Goal: Task Accomplishment & Management: Complete application form

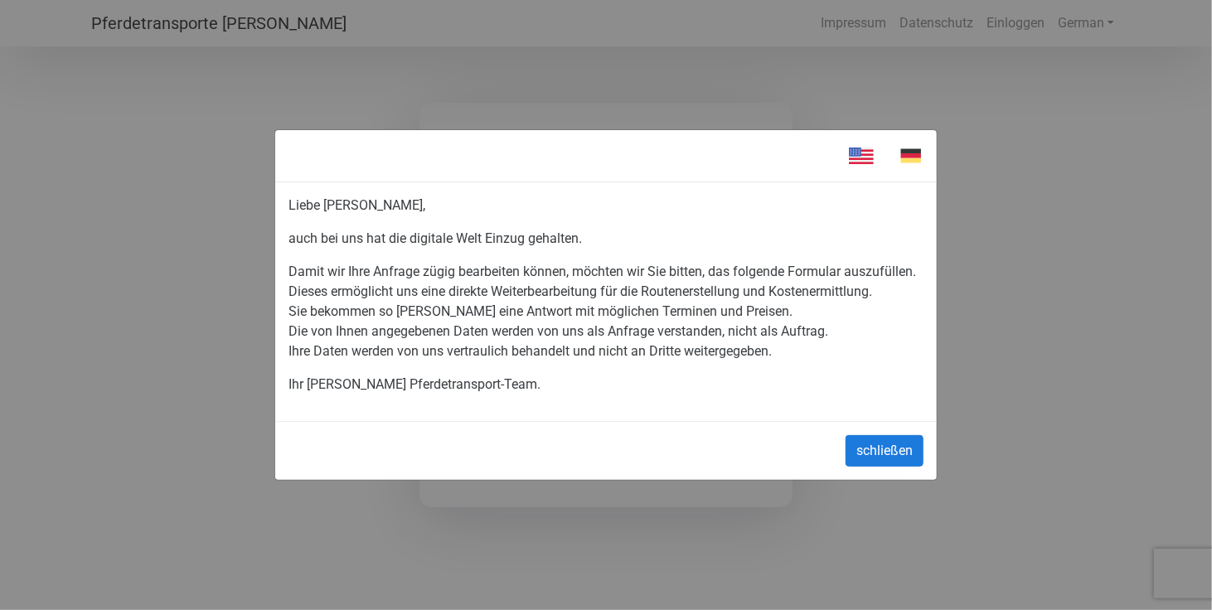
type input "01702329990"
click at [886, 442] on button "schließen" at bounding box center [885, 451] width 78 height 32
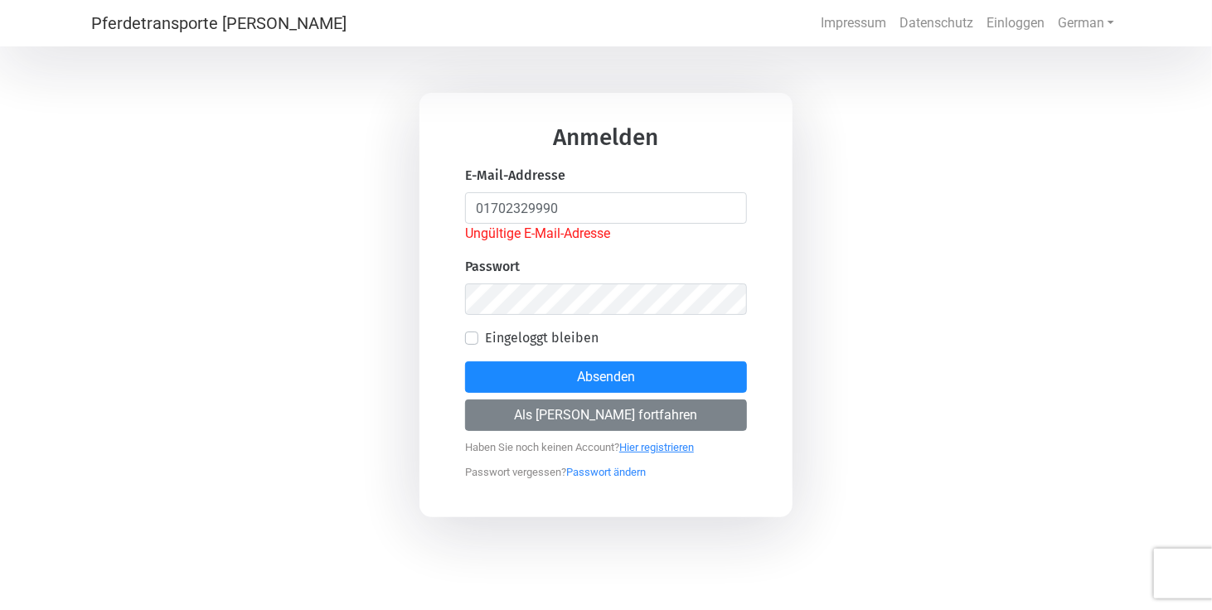
click at [670, 444] on link "Hier registrieren" at bounding box center [656, 443] width 75 height 21
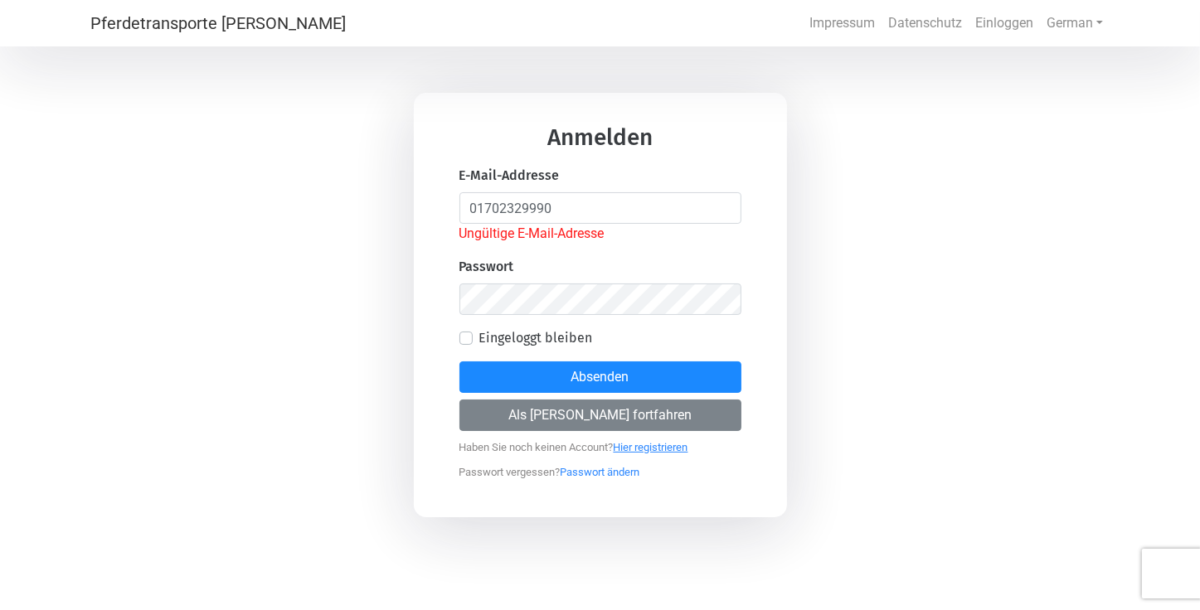
select select "DE"
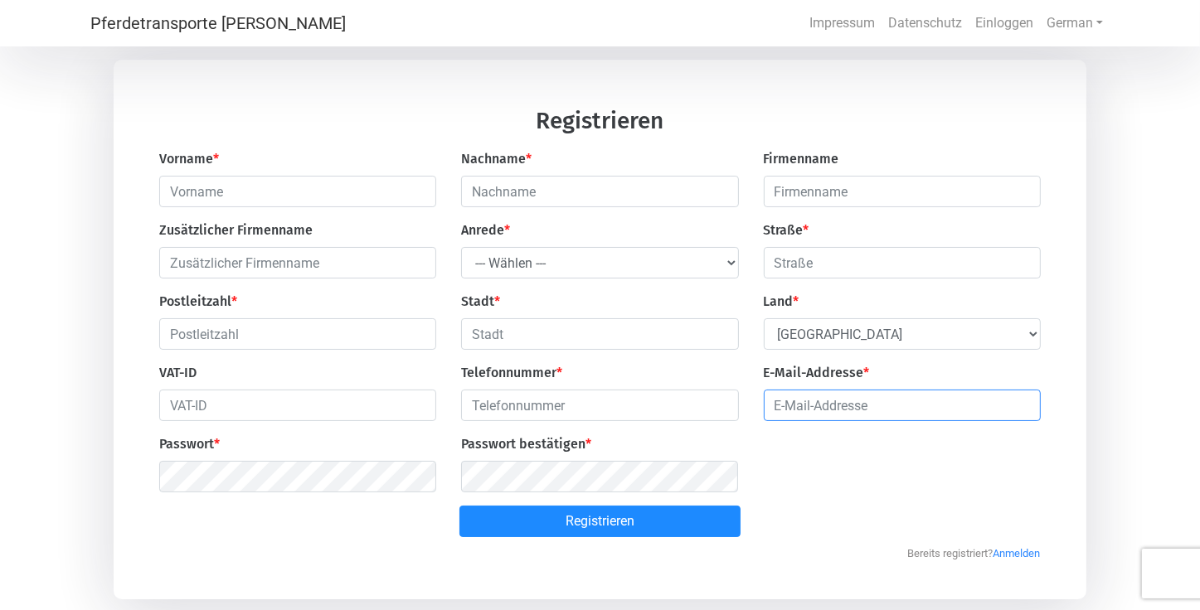
type input "01702329990"
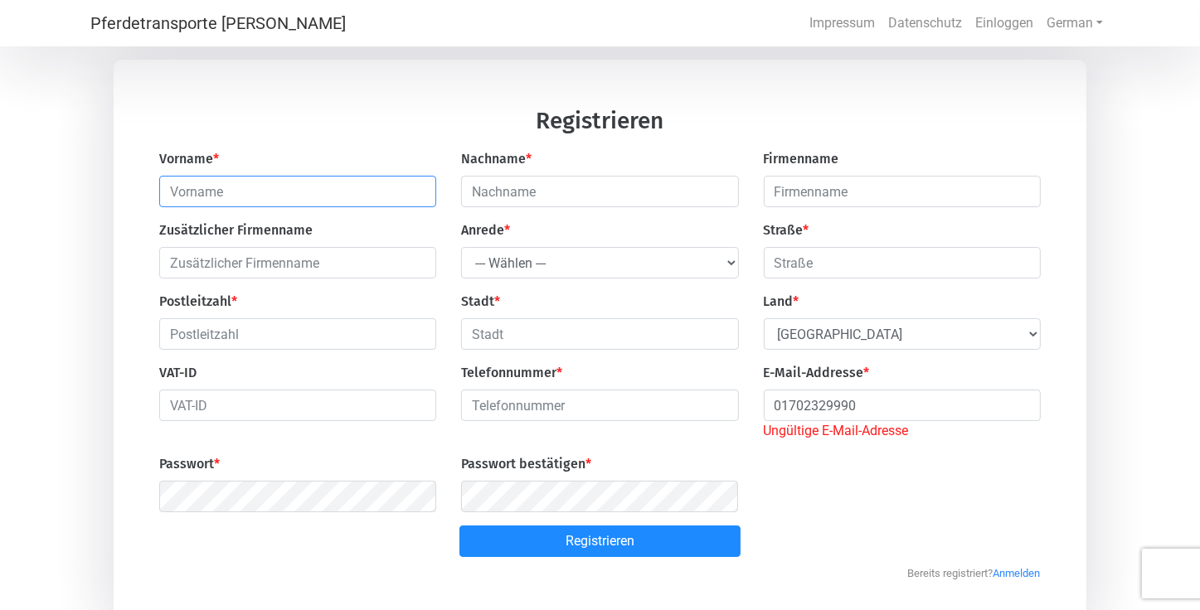
click at [245, 192] on input "text" at bounding box center [297, 192] width 277 height 32
type input "[PERSON_NAME]"
type input "[STREET_ADDRESS]"
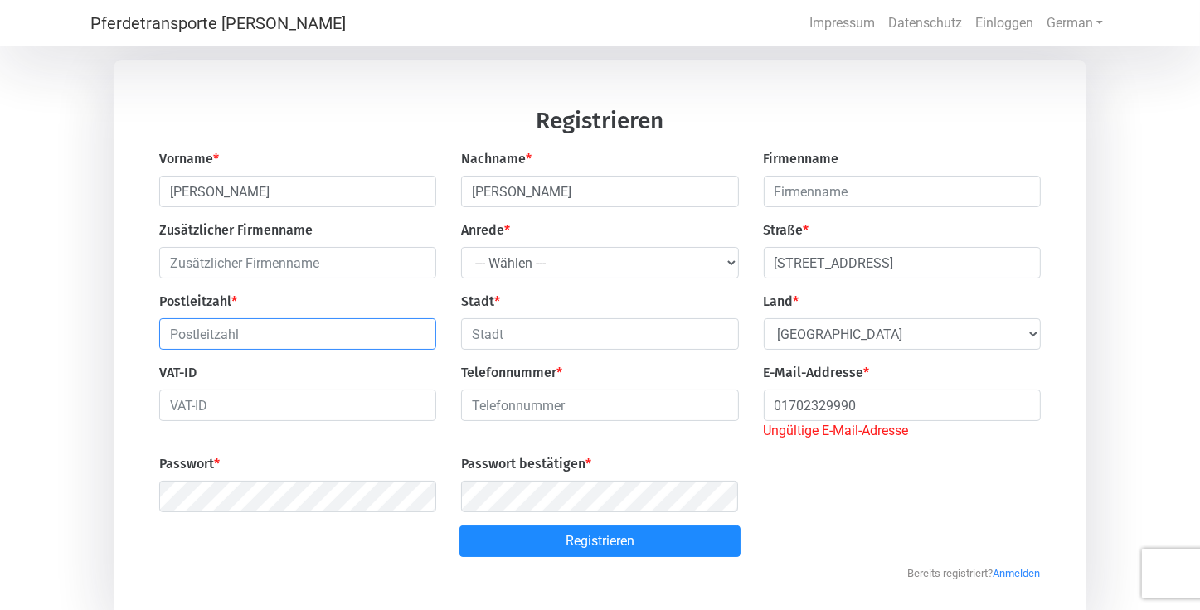
type input "27330"
type input "27330 [GEOGRAPHIC_DATA]"
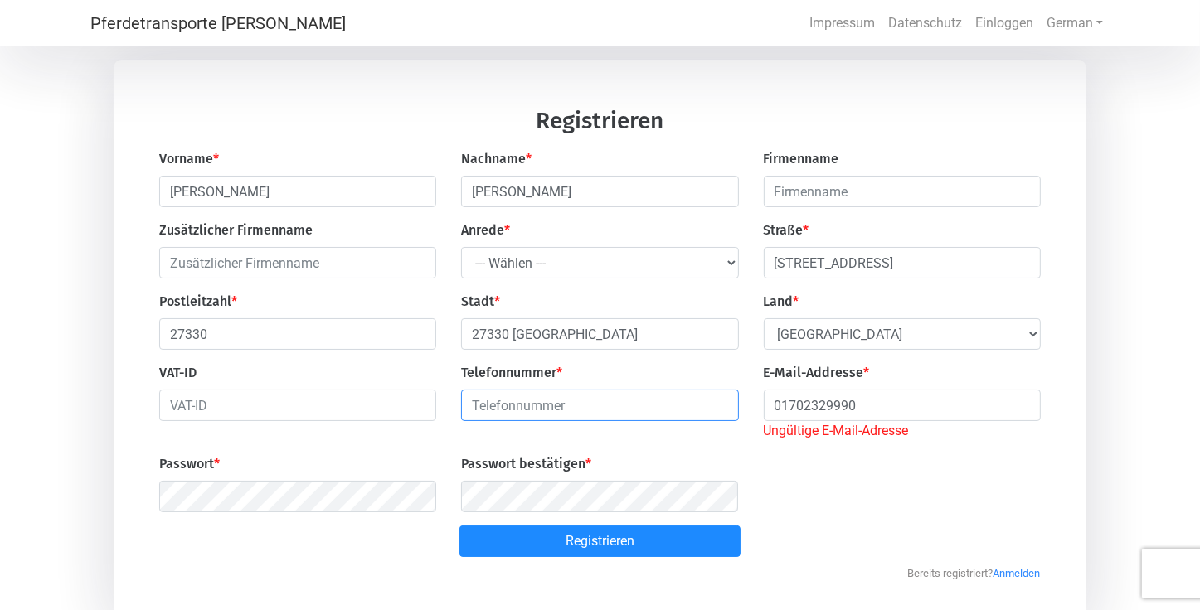
type input "04253800956"
click at [727, 263] on select "--- Wählen --- [PERSON_NAME] Frau" at bounding box center [599, 263] width 277 height 32
select select "Ms."
click at [461, 248] on select "--- Wählen --- [PERSON_NAME] Frau" at bounding box center [599, 263] width 277 height 32
click at [565, 407] on input "04253800956" at bounding box center [599, 406] width 277 height 32
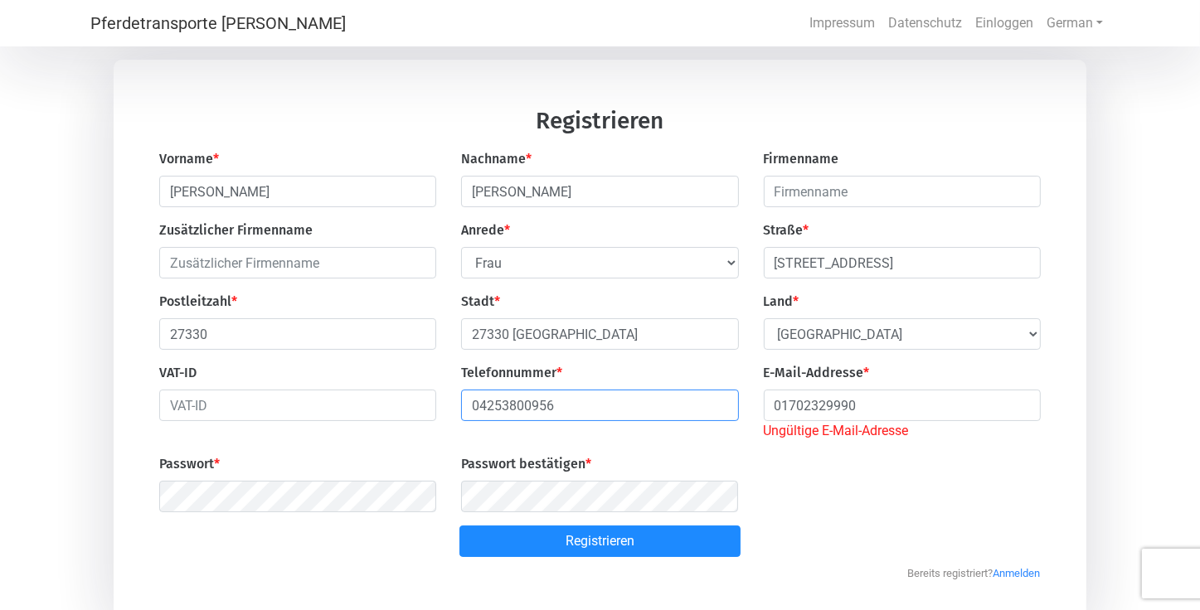
type input "01702329990"
click at [877, 407] on input "01702329990" at bounding box center [902, 406] width 277 height 32
type input "0"
type input "[EMAIL_ADDRESS][DOMAIN_NAME]"
type input "[PERSON_NAME]"
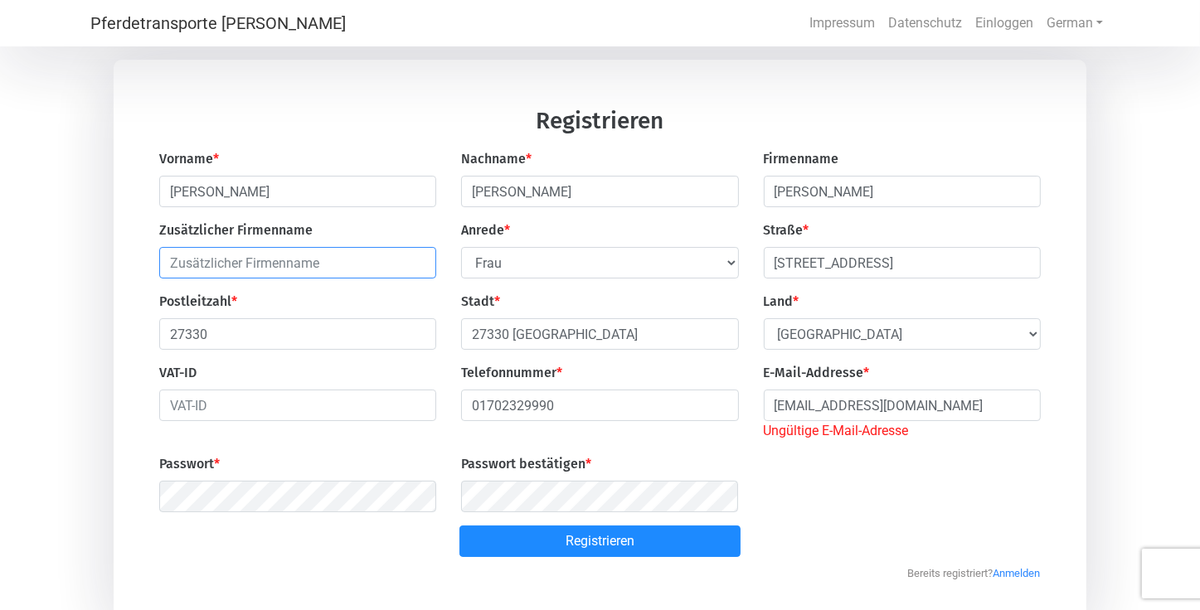
type input "[PERSON_NAME]"
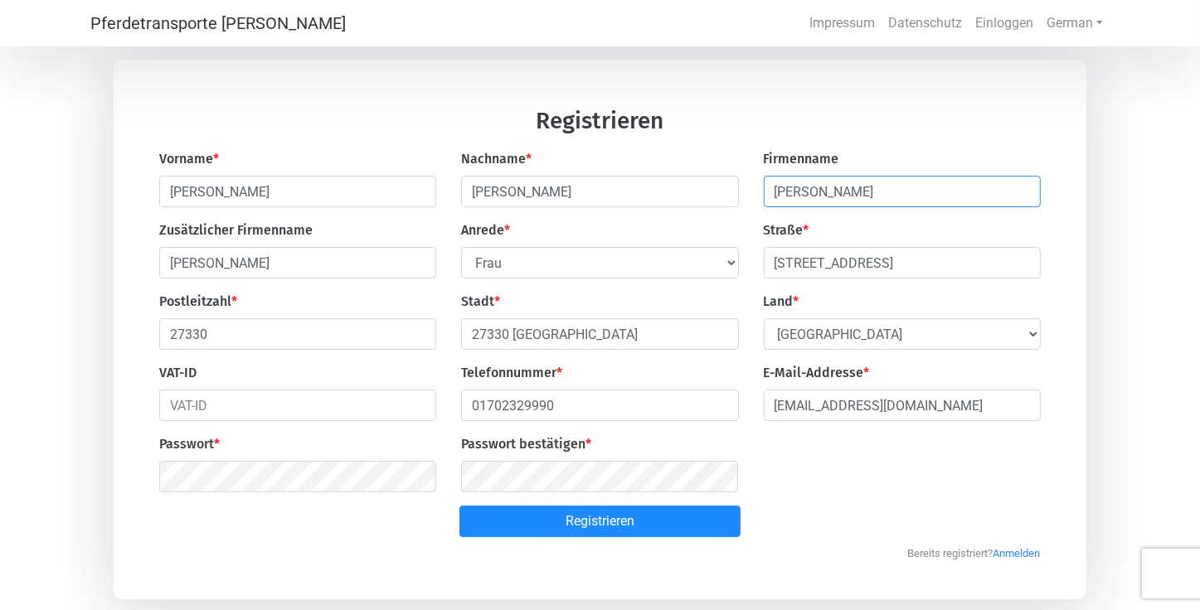
click at [876, 190] on input "[PERSON_NAME]" at bounding box center [902, 192] width 277 height 32
type input "J"
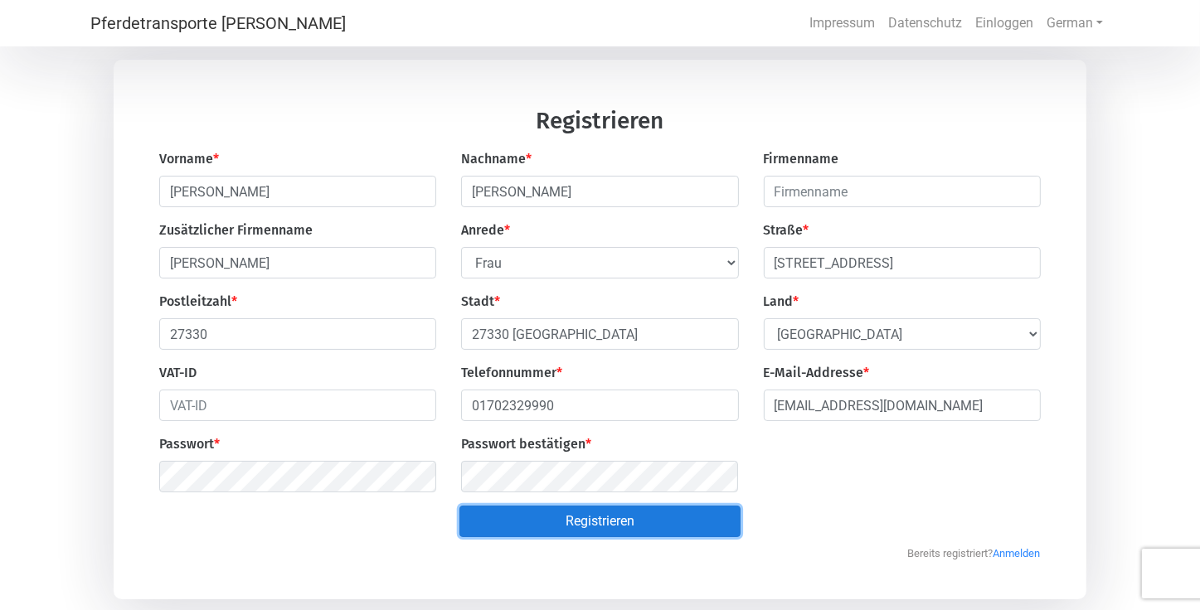
click at [503, 532] on button "Registrieren" at bounding box center [599, 522] width 281 height 32
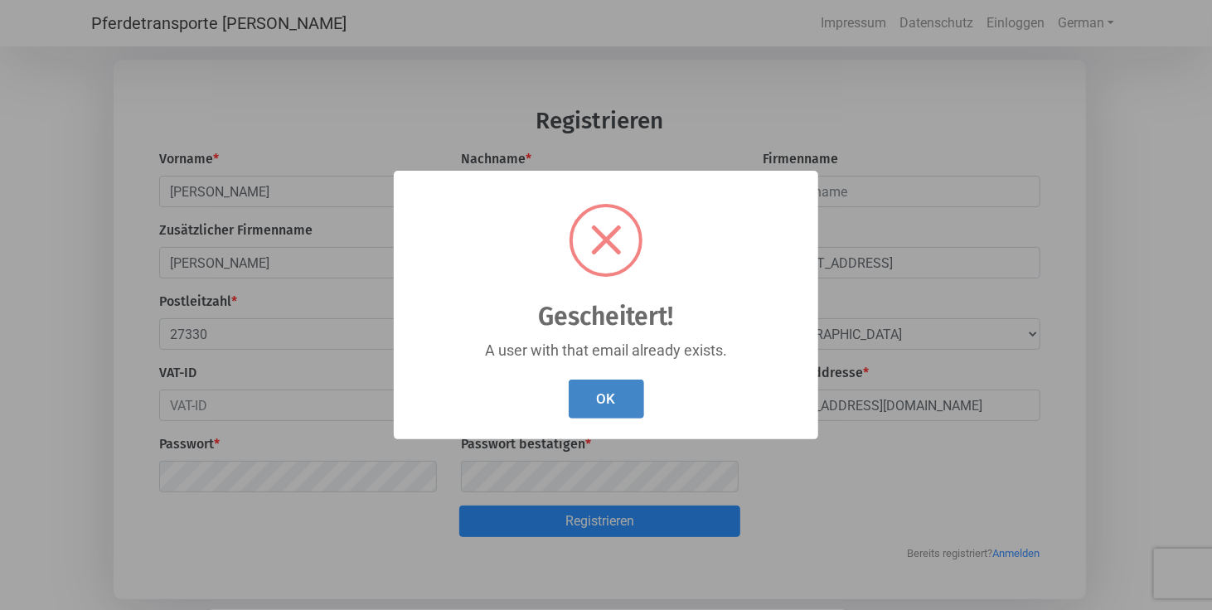
click at [614, 381] on button "OK" at bounding box center [606, 399] width 75 height 39
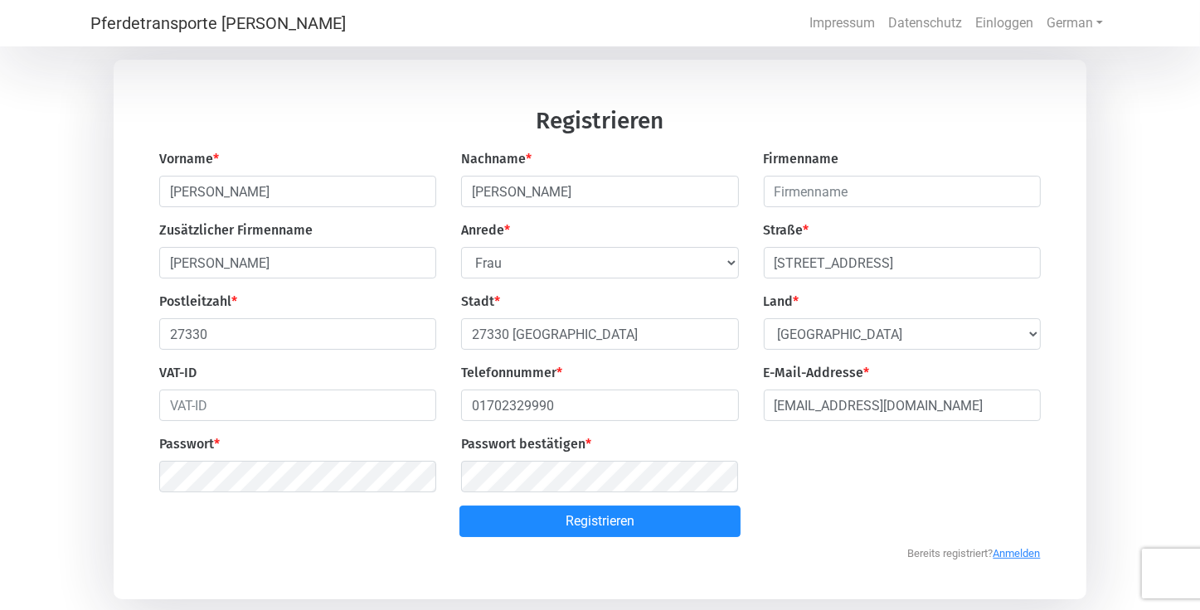
click at [1012, 553] on link "Anmelden" at bounding box center [1016, 549] width 47 height 21
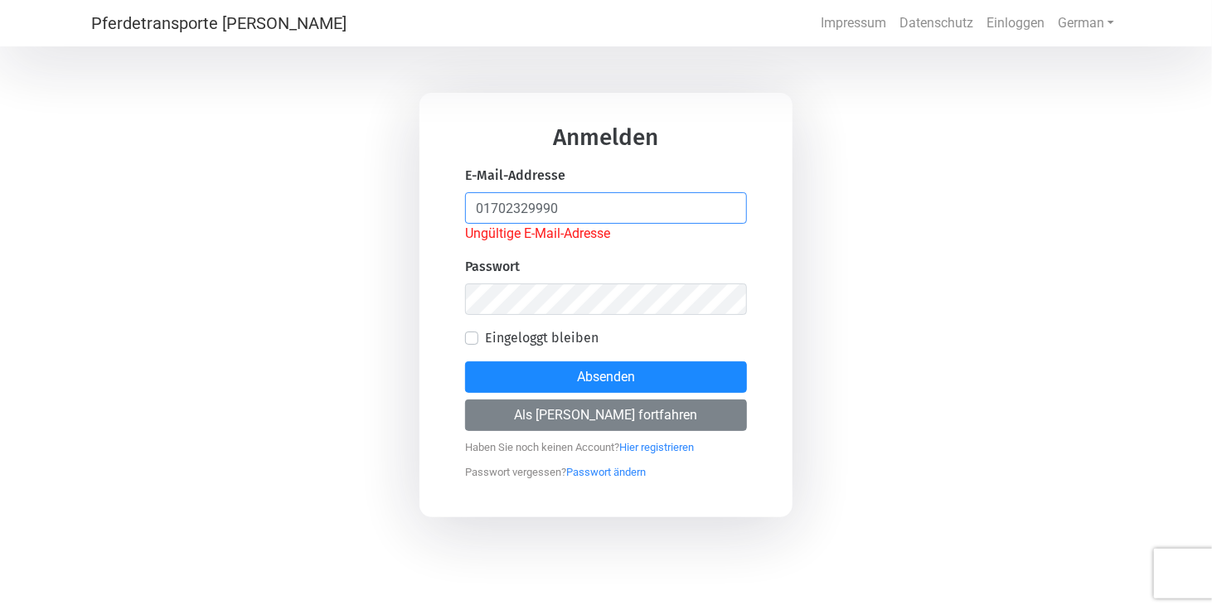
drag, startPoint x: 587, startPoint y: 197, endPoint x: 410, endPoint y: 211, distance: 177.1
click at [410, 211] on div "Anmelden E-Mail-Addresse 01702329990 Ungültige E-Mail-Adresse Passwort Eingelog…" at bounding box center [606, 305] width 1212 height 610
type input "[EMAIL_ADDRESS][DOMAIN_NAME]"
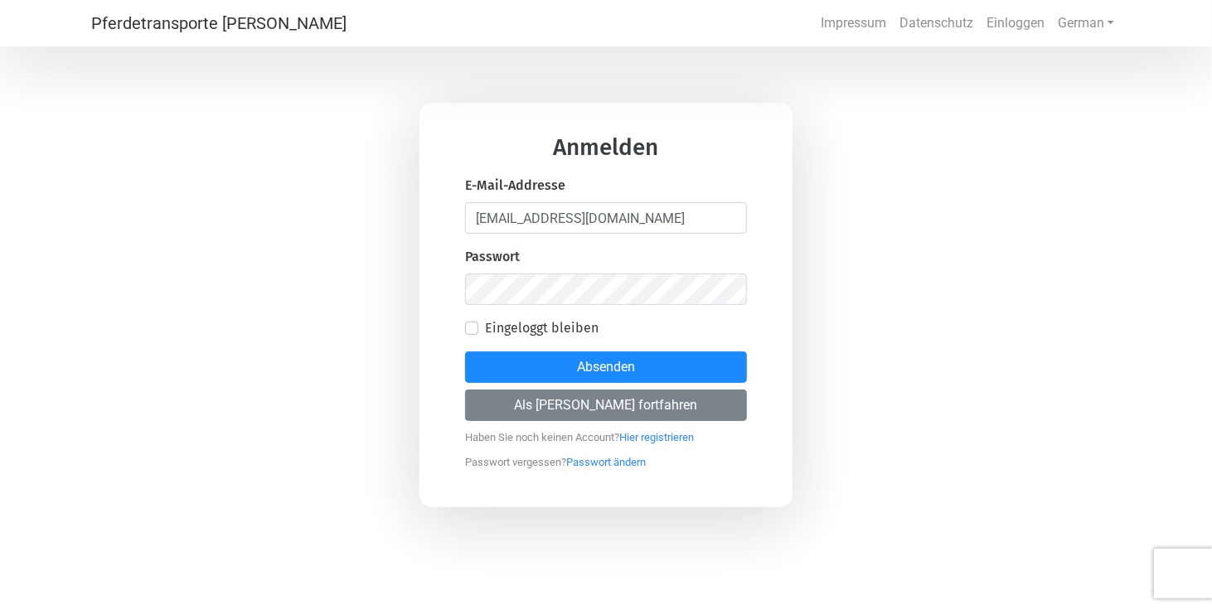
click at [485, 329] on label "Eingeloggt bleiben" at bounding box center [542, 328] width 114 height 20
click at [474, 329] on input "Eingeloggt bleiben" at bounding box center [471, 326] width 13 height 17
checkbox input "true"
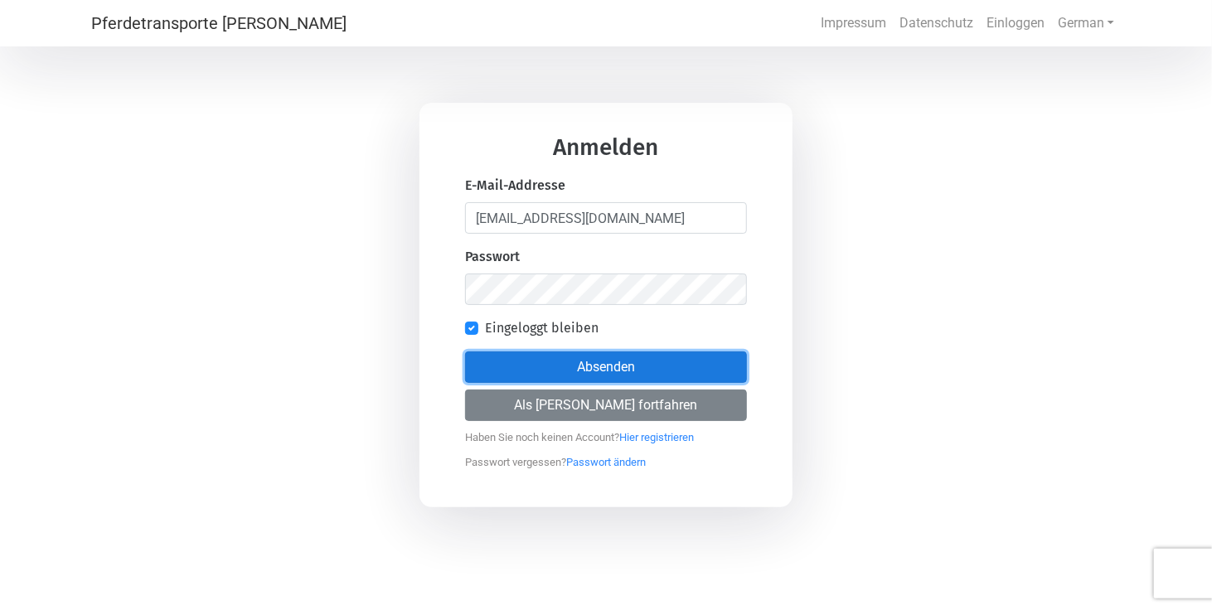
click at [564, 361] on button "Absenden" at bounding box center [606, 368] width 282 height 32
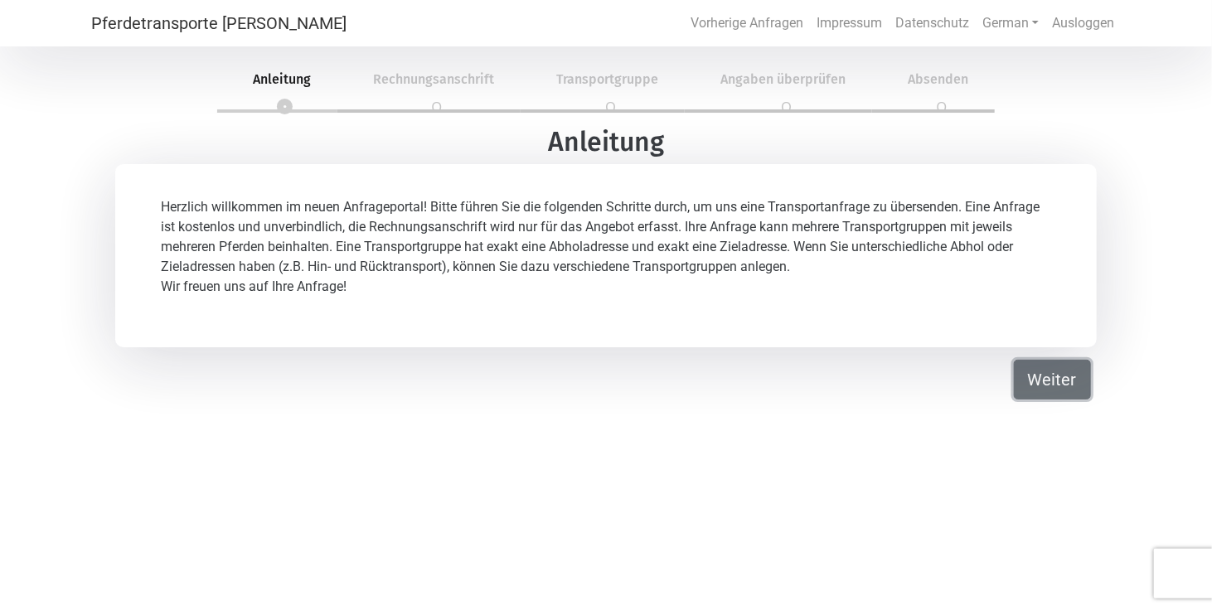
click at [1053, 374] on button "Weiter" at bounding box center [1052, 380] width 77 height 40
select select "Ms."
select select "DE"
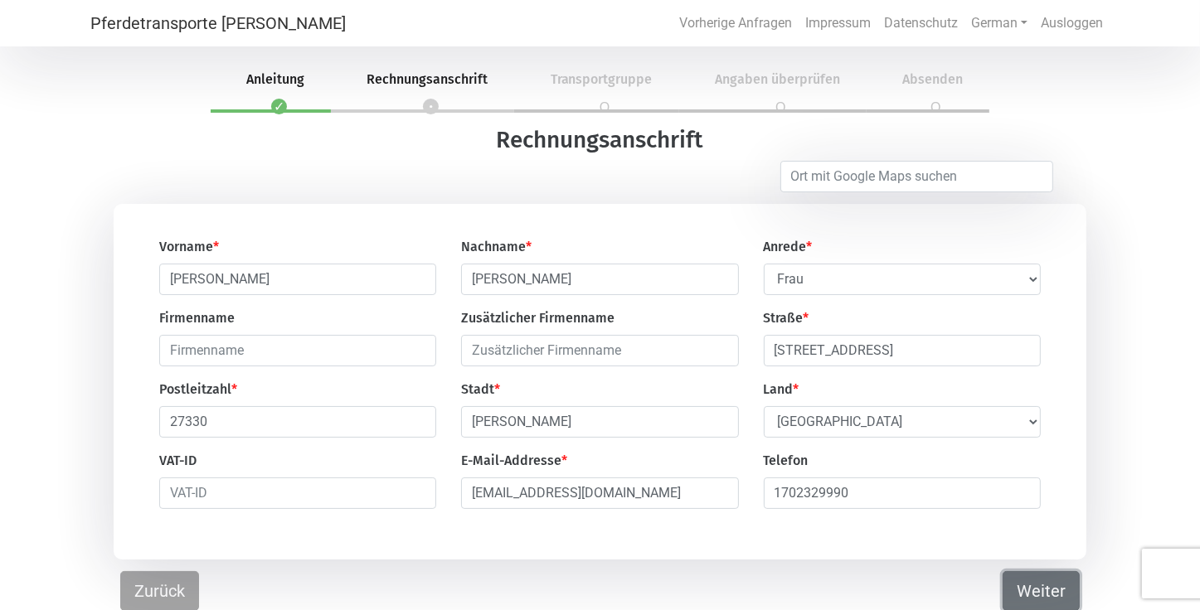
click at [1038, 590] on button "Weiter" at bounding box center [1041, 591] width 77 height 40
select select "DE"
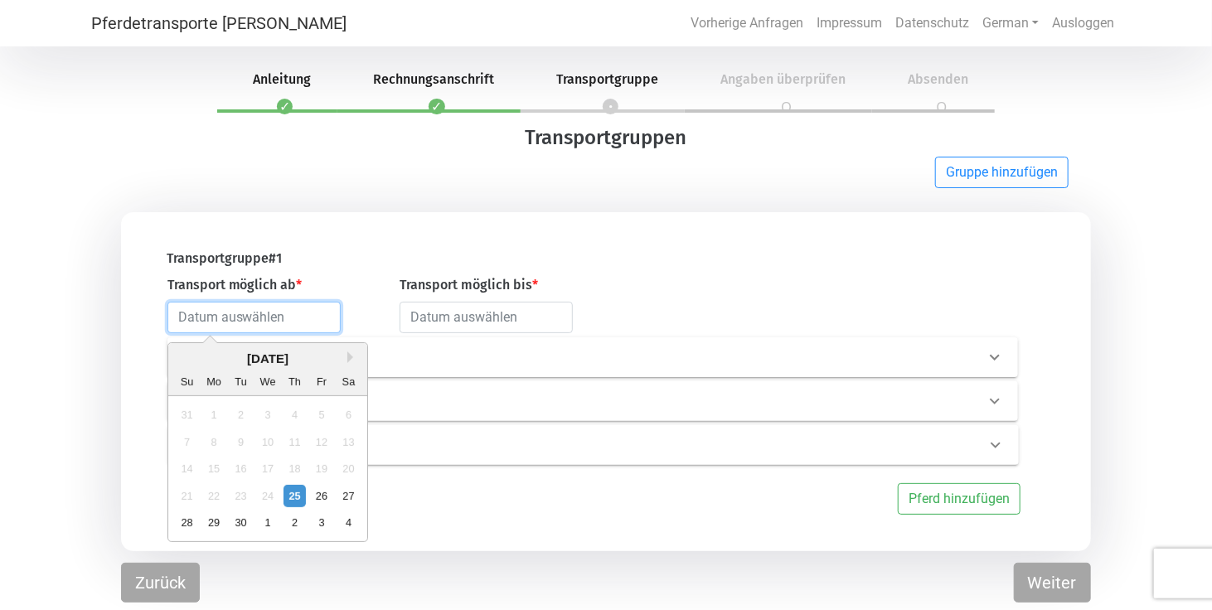
click at [226, 322] on input "text" at bounding box center [254, 318] width 173 height 32
click at [348, 355] on button "Next Month" at bounding box center [353, 358] width 12 height 12
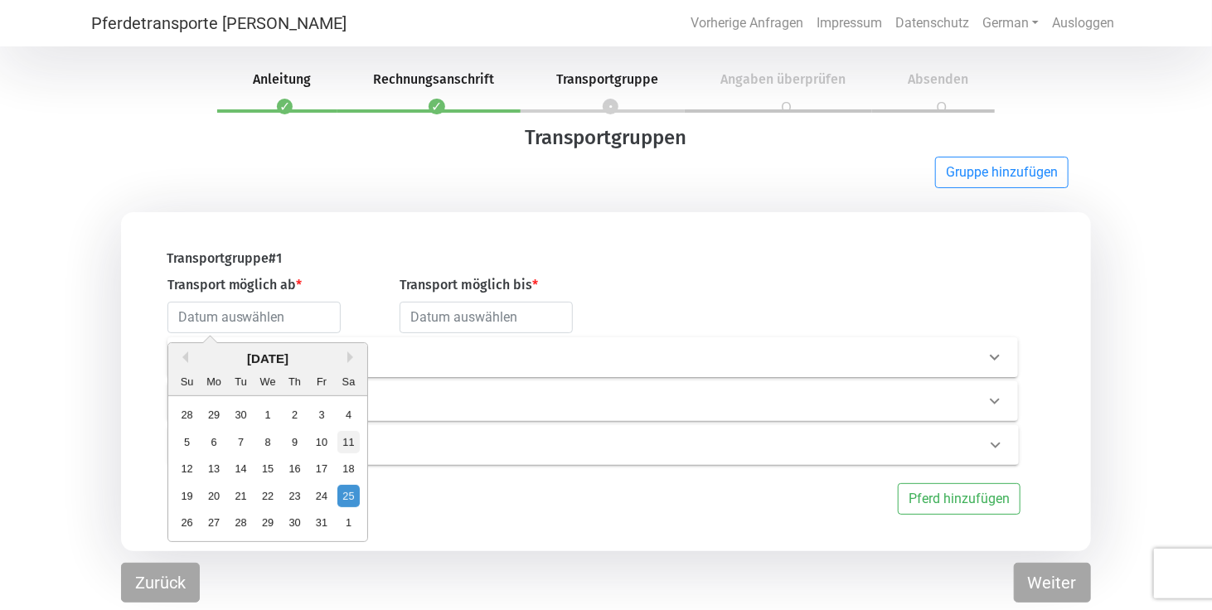
click at [348, 438] on div "11" at bounding box center [348, 442] width 22 height 22
type input "[DATE]"
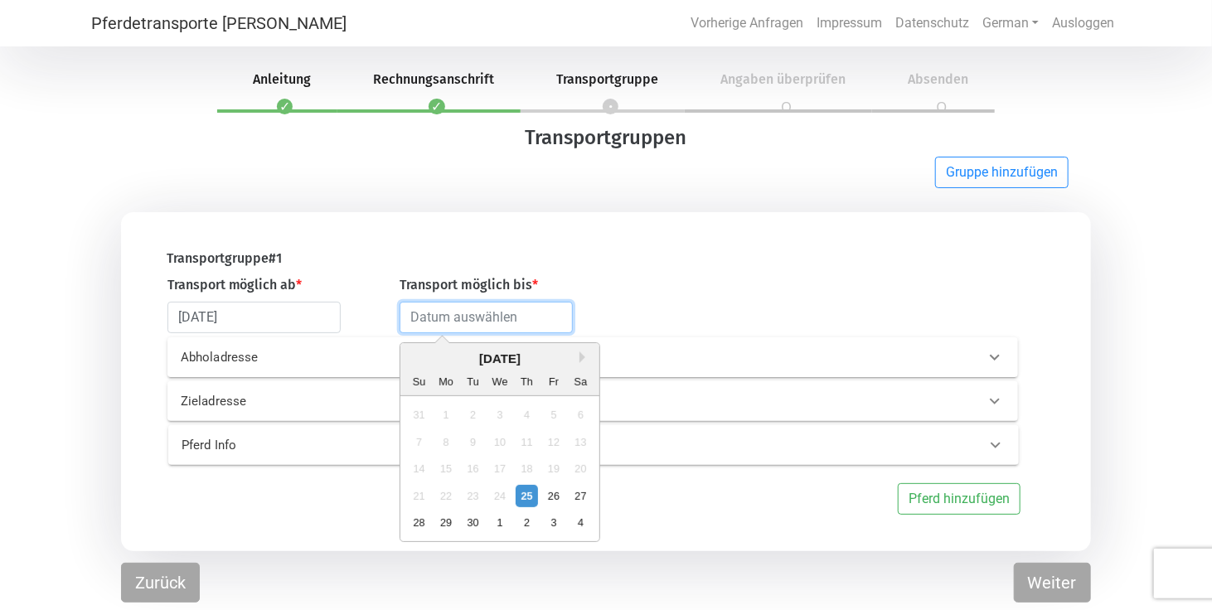
click at [453, 319] on input "text" at bounding box center [486, 318] width 173 height 32
click at [582, 355] on button "Next Month" at bounding box center [586, 358] width 12 height 12
